Goal: Transaction & Acquisition: Purchase product/service

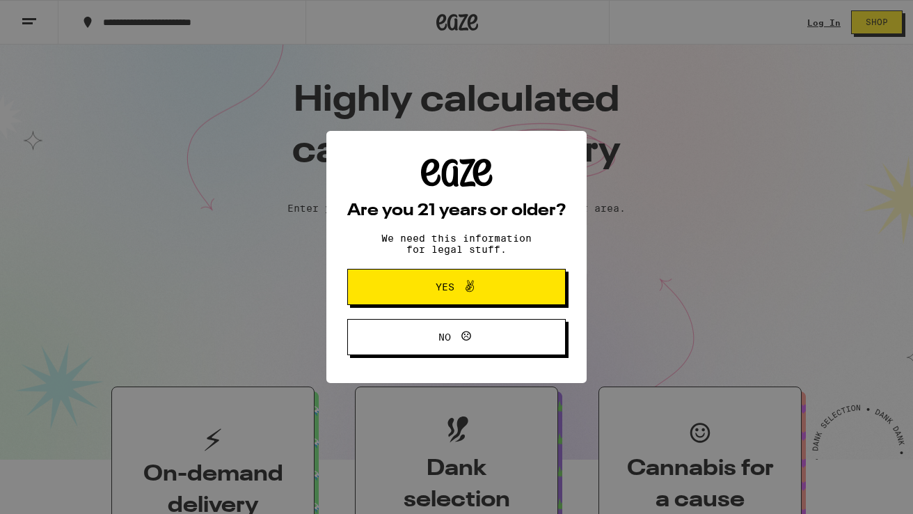
click at [461, 294] on span at bounding box center [466, 287] width 24 height 18
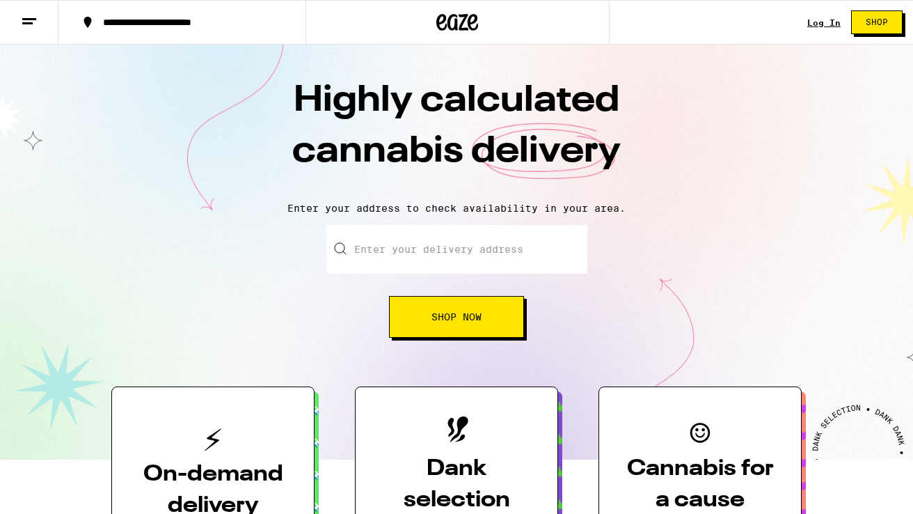
click at [886, 23] on span "Shop" at bounding box center [877, 22] width 22 height 8
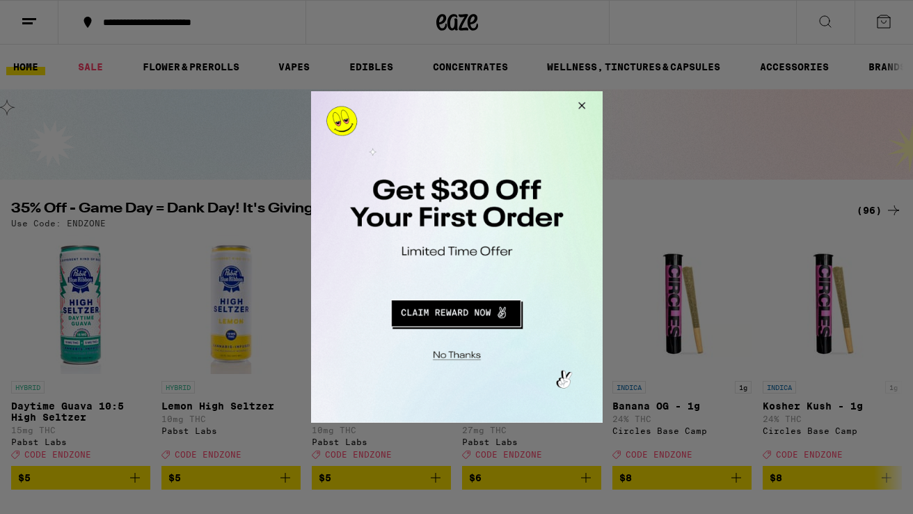
click at [582, 104] on button "Close Modal" at bounding box center [579, 107] width 38 height 33
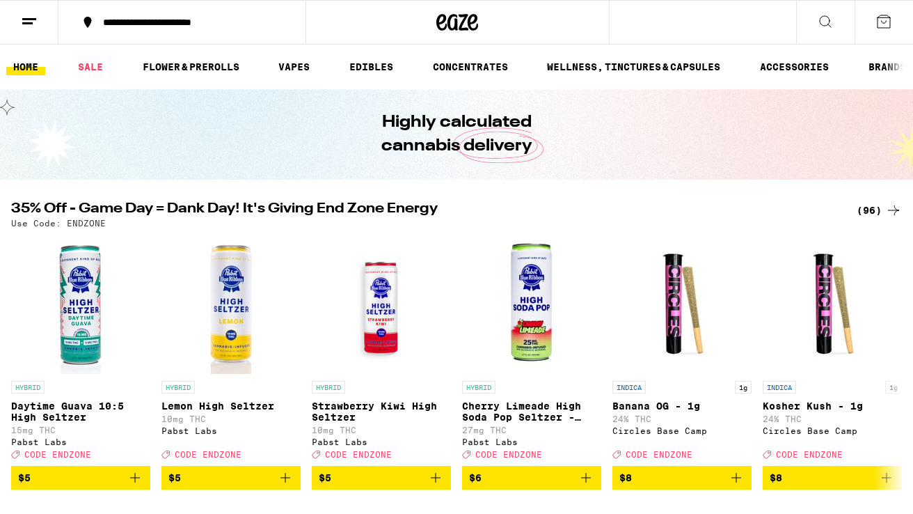
click at [827, 21] on icon at bounding box center [825, 21] width 17 height 17
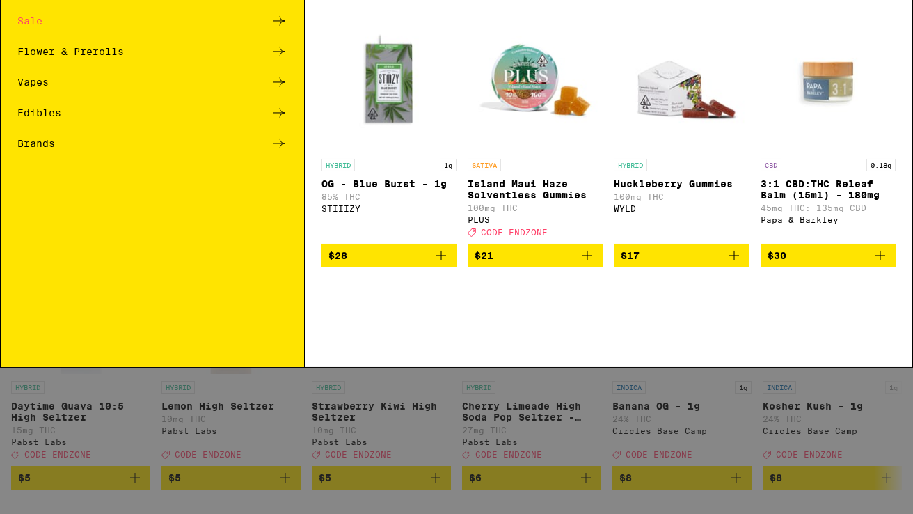
type input "t"
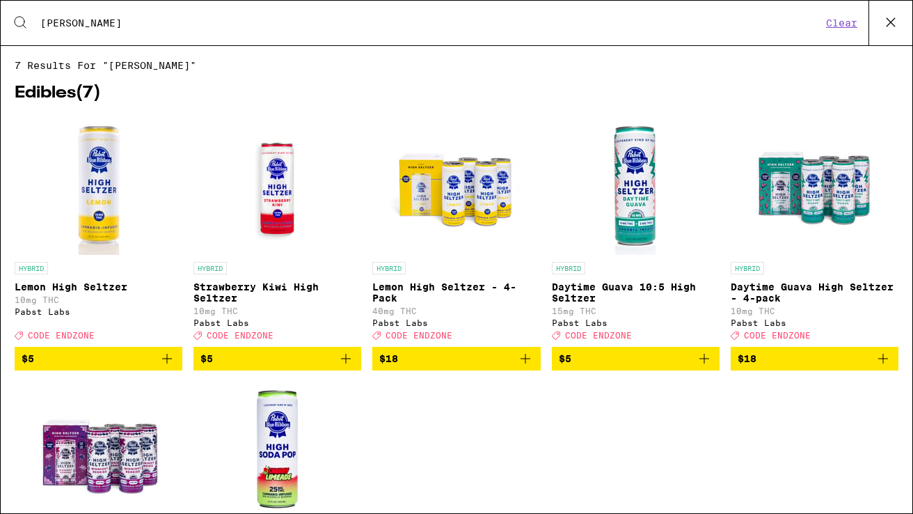
drag, startPoint x: 72, startPoint y: 26, endPoint x: 19, endPoint y: 25, distance: 52.9
click at [19, 26] on div "Search for Products [PERSON_NAME] Clear" at bounding box center [457, 23] width 912 height 45
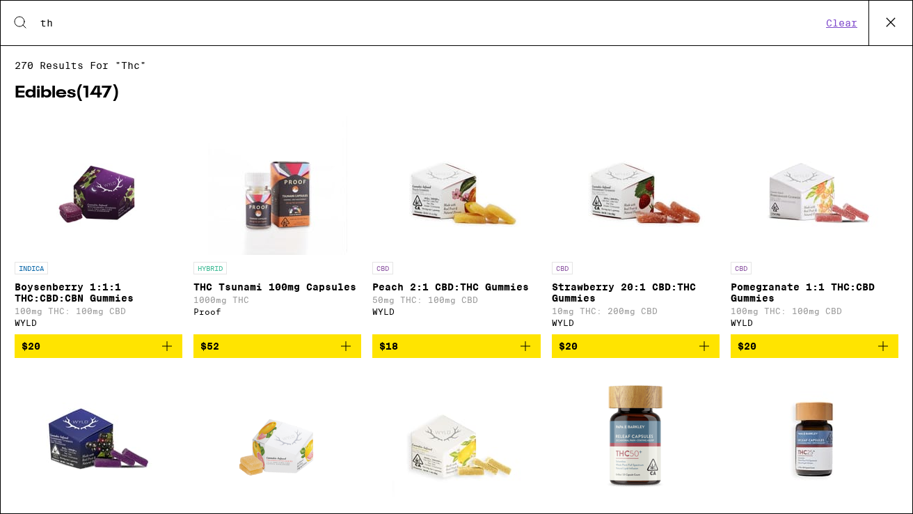
type input "t"
